Goal: Task Accomplishment & Management: Use online tool/utility

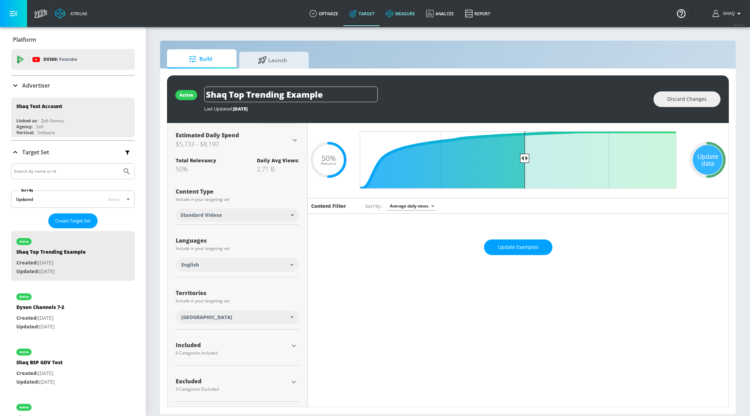
scroll to position [17, 0]
click at [226, 316] on div "[GEOGRAPHIC_DATA]" at bounding box center [235, 317] width 109 height 7
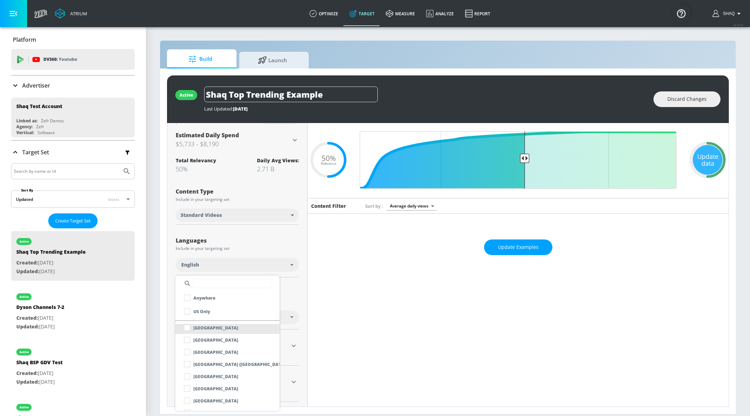
scroll to position [4246, 0]
click at [219, 375] on p "[GEOGRAPHIC_DATA]" at bounding box center [215, 374] width 45 height 7
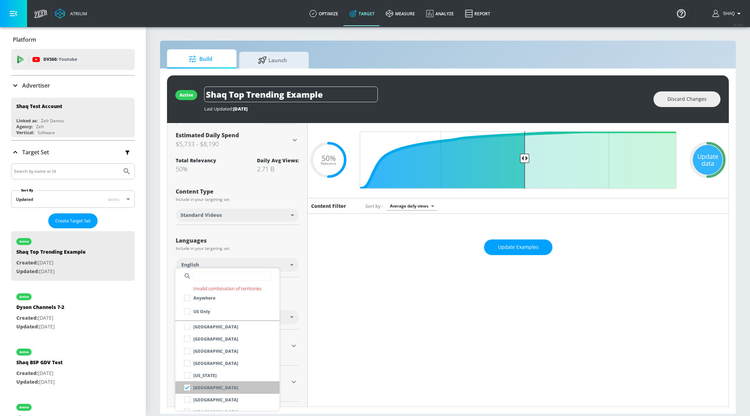
scroll to position [3639, 0]
click at [237, 336] on li "[GEOGRAPHIC_DATA]" at bounding box center [227, 337] width 104 height 13
click at [240, 338] on li "[GEOGRAPHIC_DATA]" at bounding box center [227, 337] width 104 height 13
click at [189, 337] on input "checkbox" at bounding box center [187, 337] width 13 height 13
click at [188, 339] on input "checkbox" at bounding box center [187, 337] width 13 height 13
